Goal: Task Accomplishment & Management: Complete application form

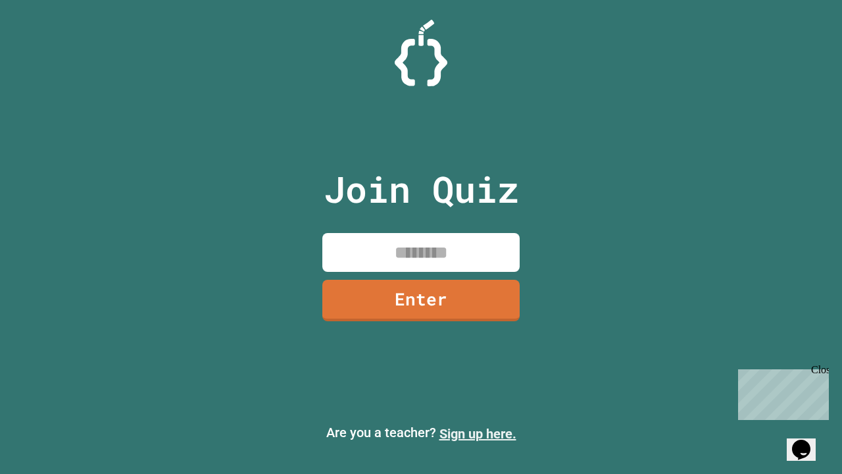
click at [478, 434] on link "Sign up here." at bounding box center [478, 434] width 77 height 16
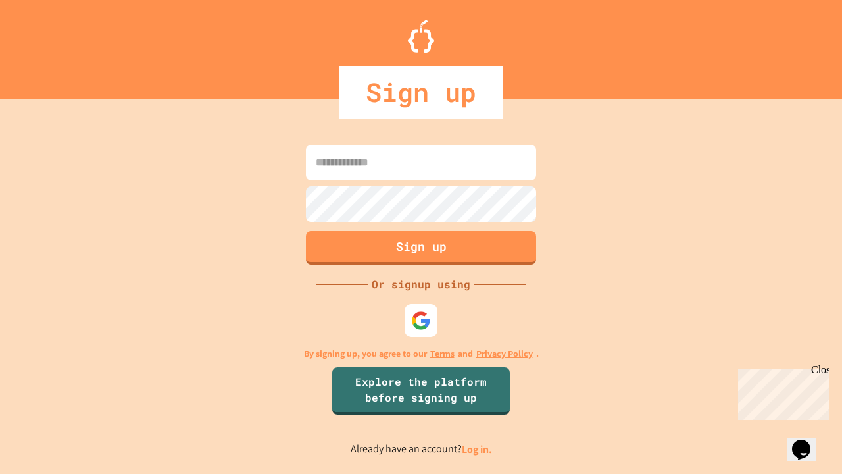
click at [478, 449] on link "Log in." at bounding box center [477, 449] width 30 height 14
